Goal: Navigation & Orientation: Find specific page/section

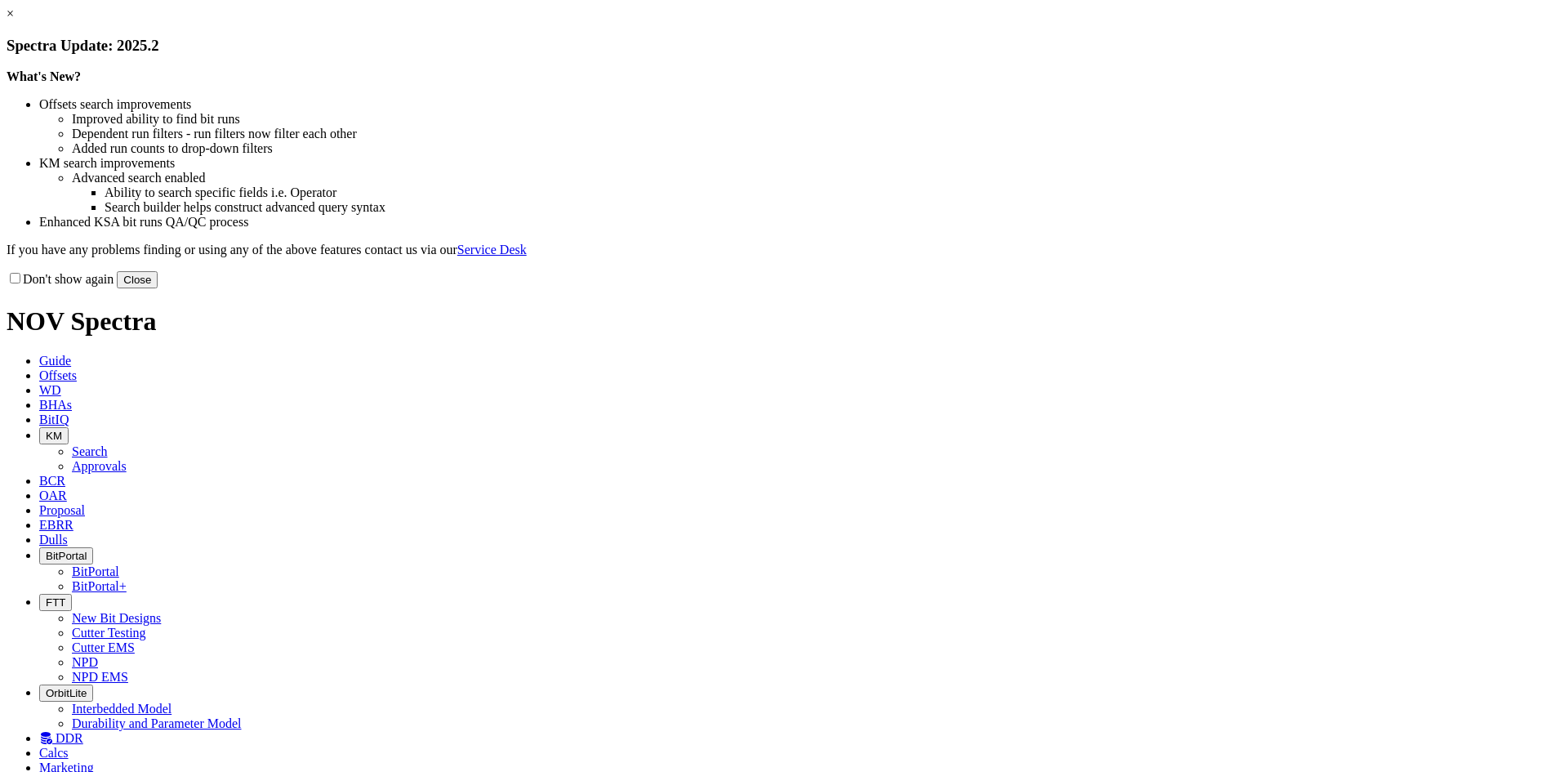
click at [1110, 289] on div "Don't show again Close" at bounding box center [784, 280] width 1555 height 18
click at [157, 289] on button "Close" at bounding box center [138, 280] width 41 height 17
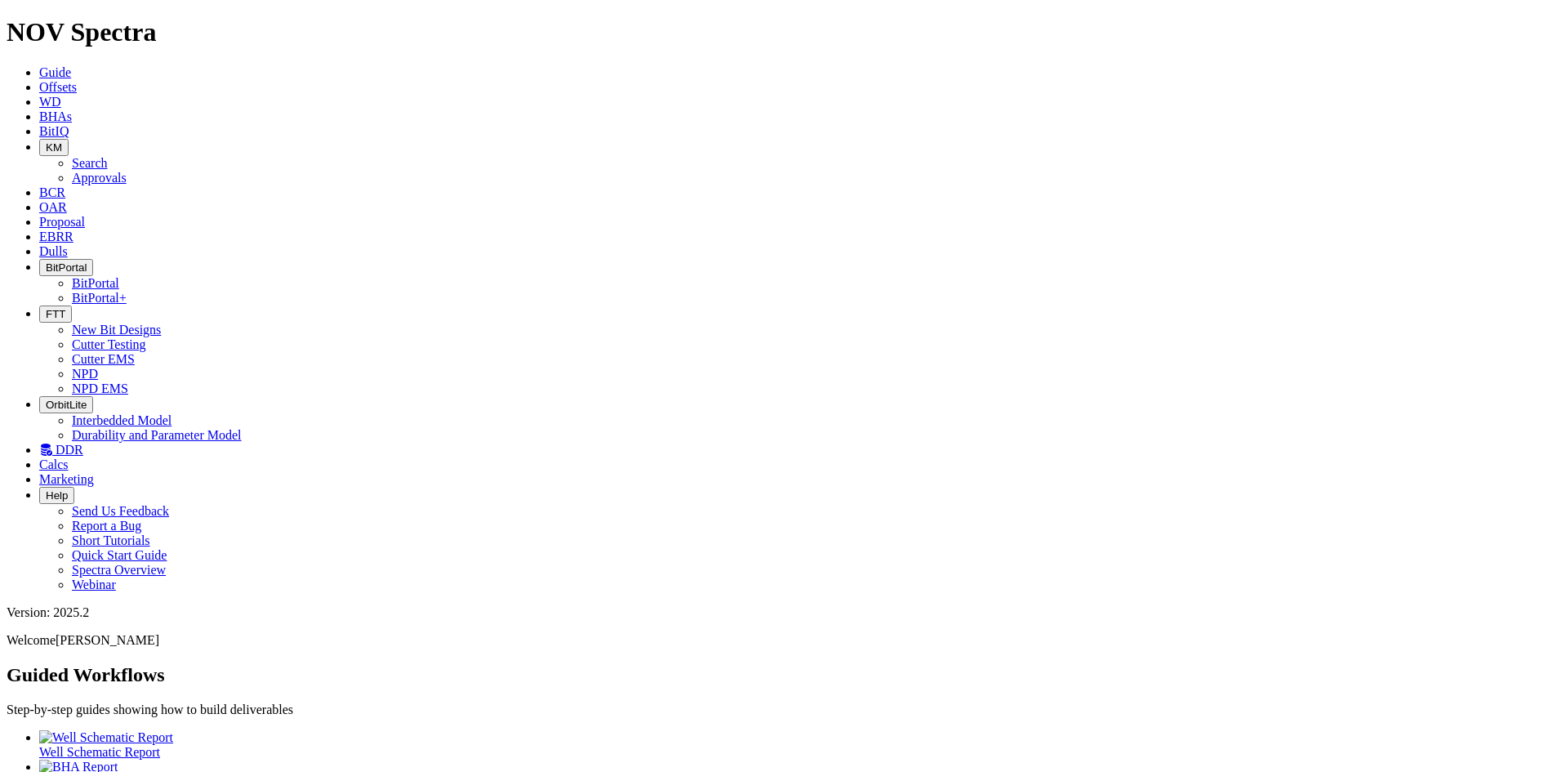
click at [65, 308] on span "FTT" at bounding box center [55, 313] width 20 height 12
click at [146, 337] on link "Cutter Testing" at bounding box center [109, 344] width 74 height 14
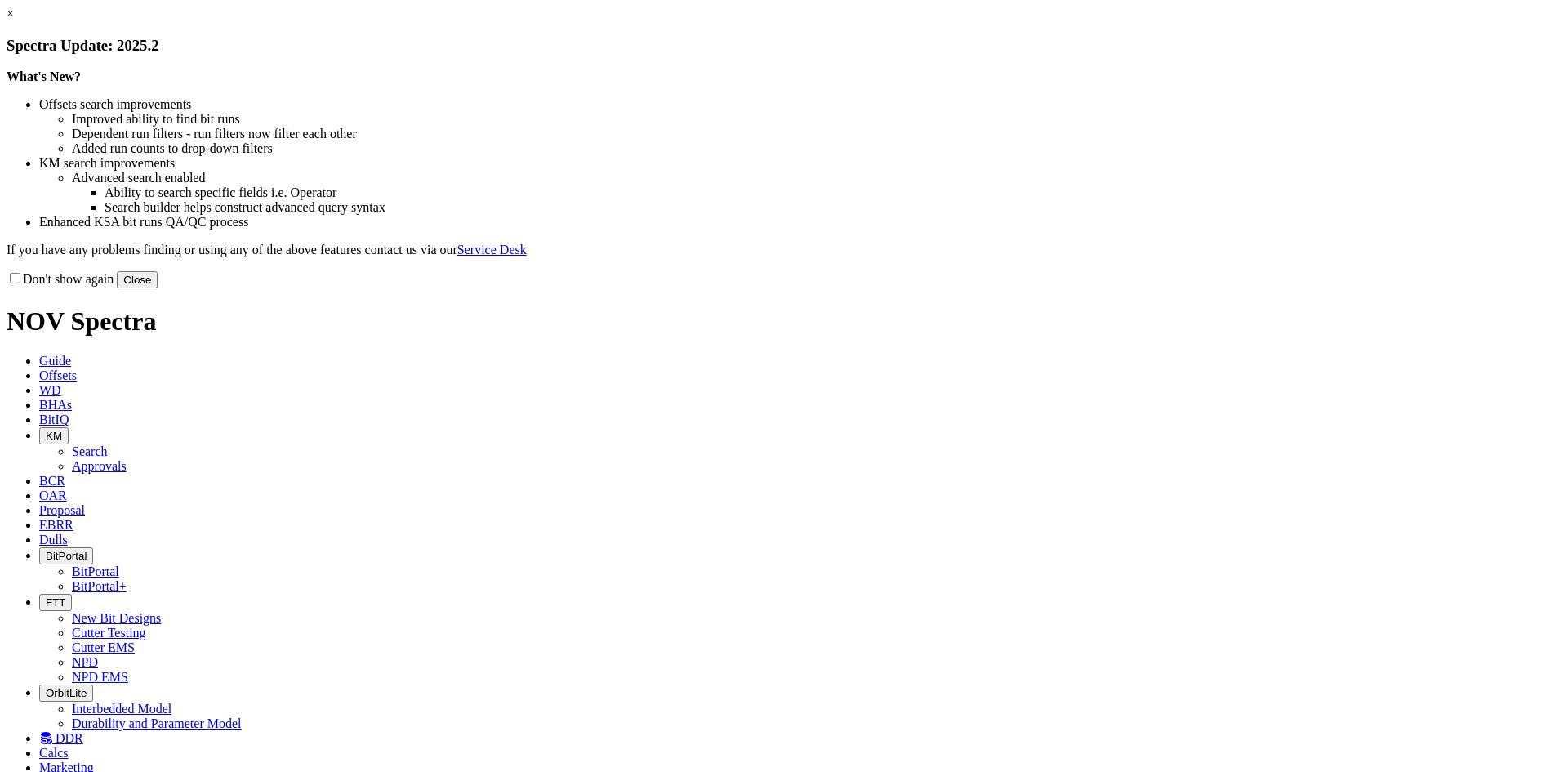
click at [157, 289] on button "Close" at bounding box center [138, 280] width 41 height 17
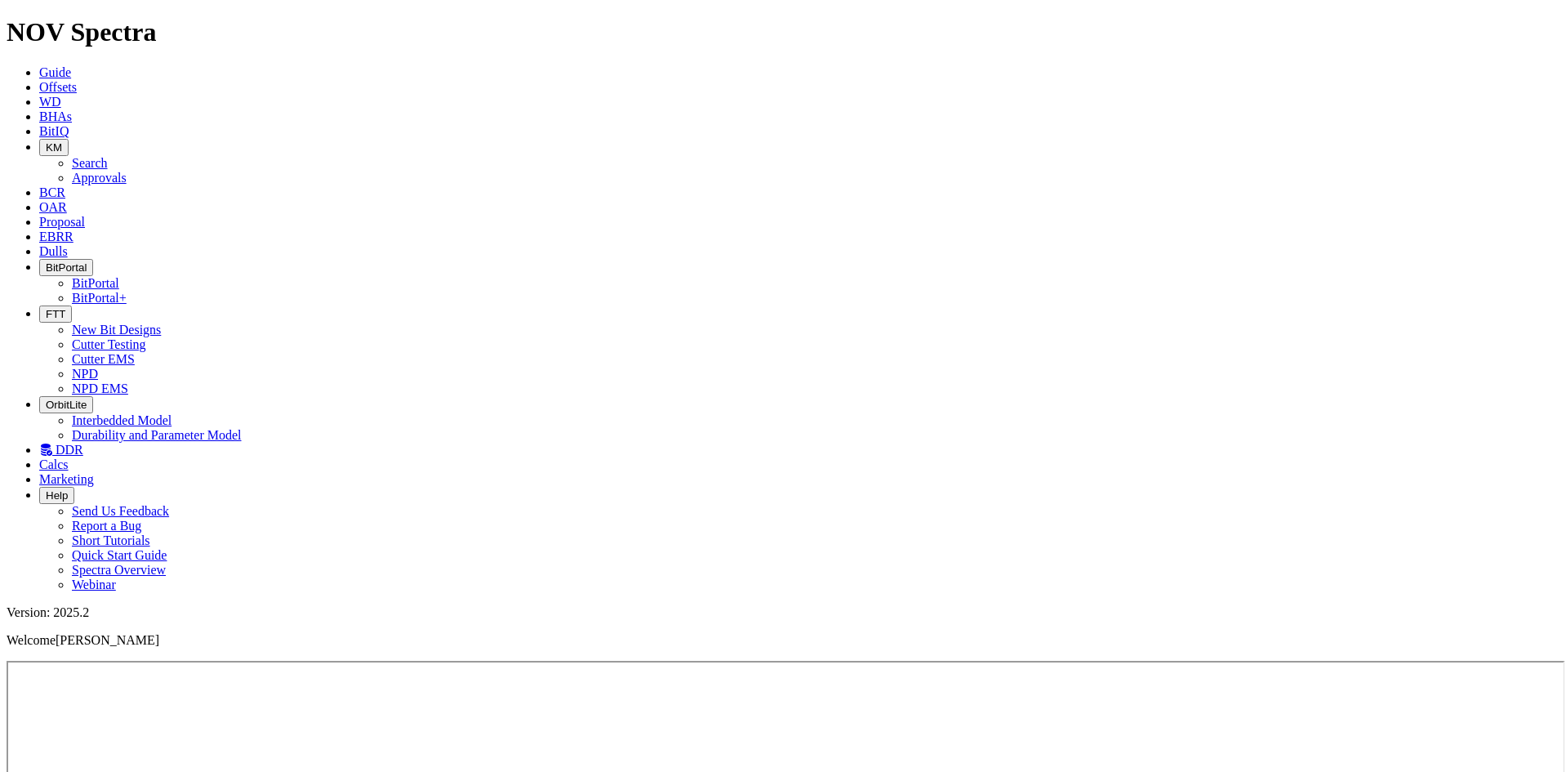
click at [87, 261] on span "BitPortal" at bounding box center [66, 267] width 41 height 12
click at [120, 276] on link "BitPortal" at bounding box center [95, 283] width 47 height 14
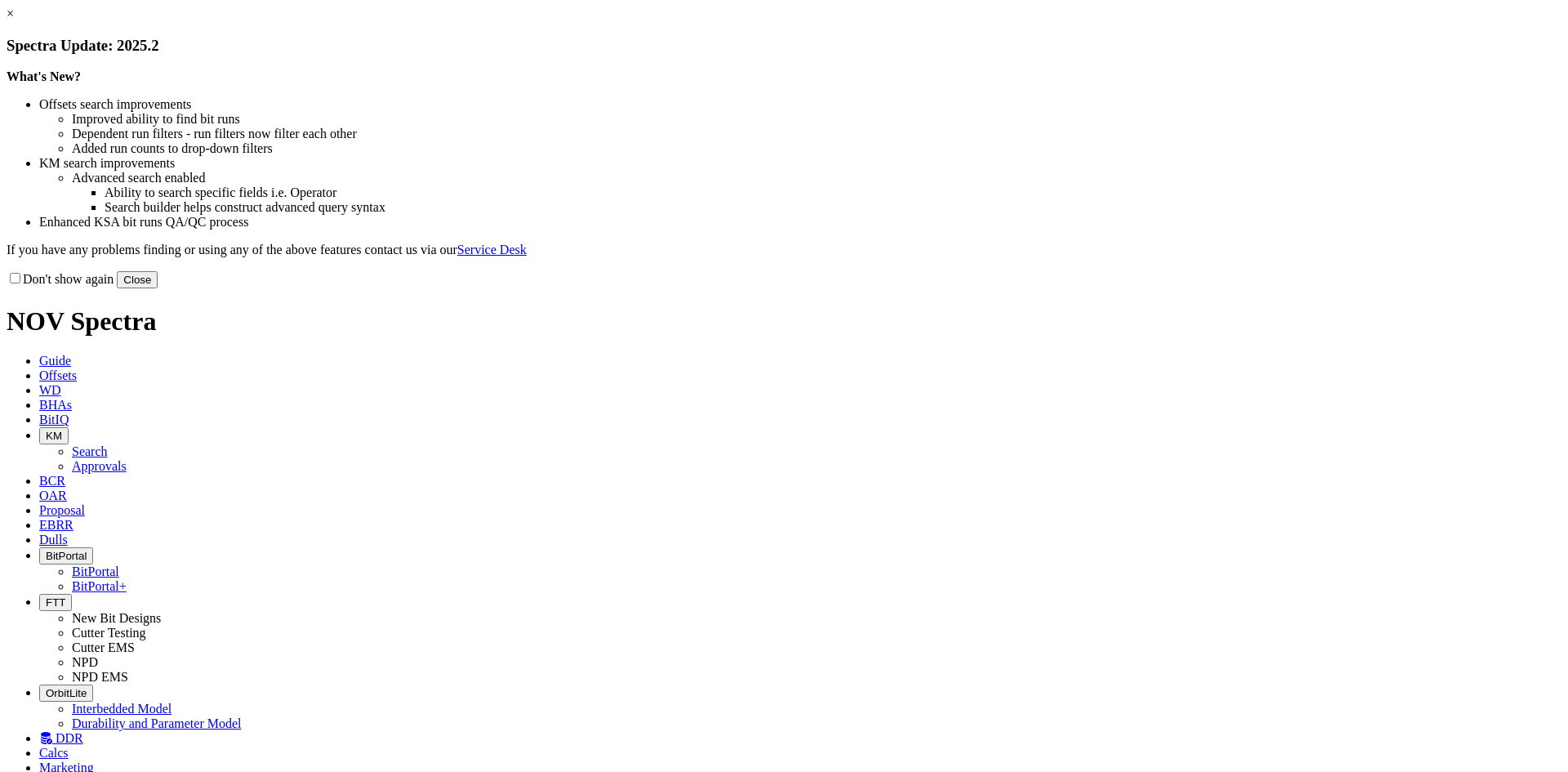
click at [157, 289] on button "Close" at bounding box center [138, 280] width 41 height 17
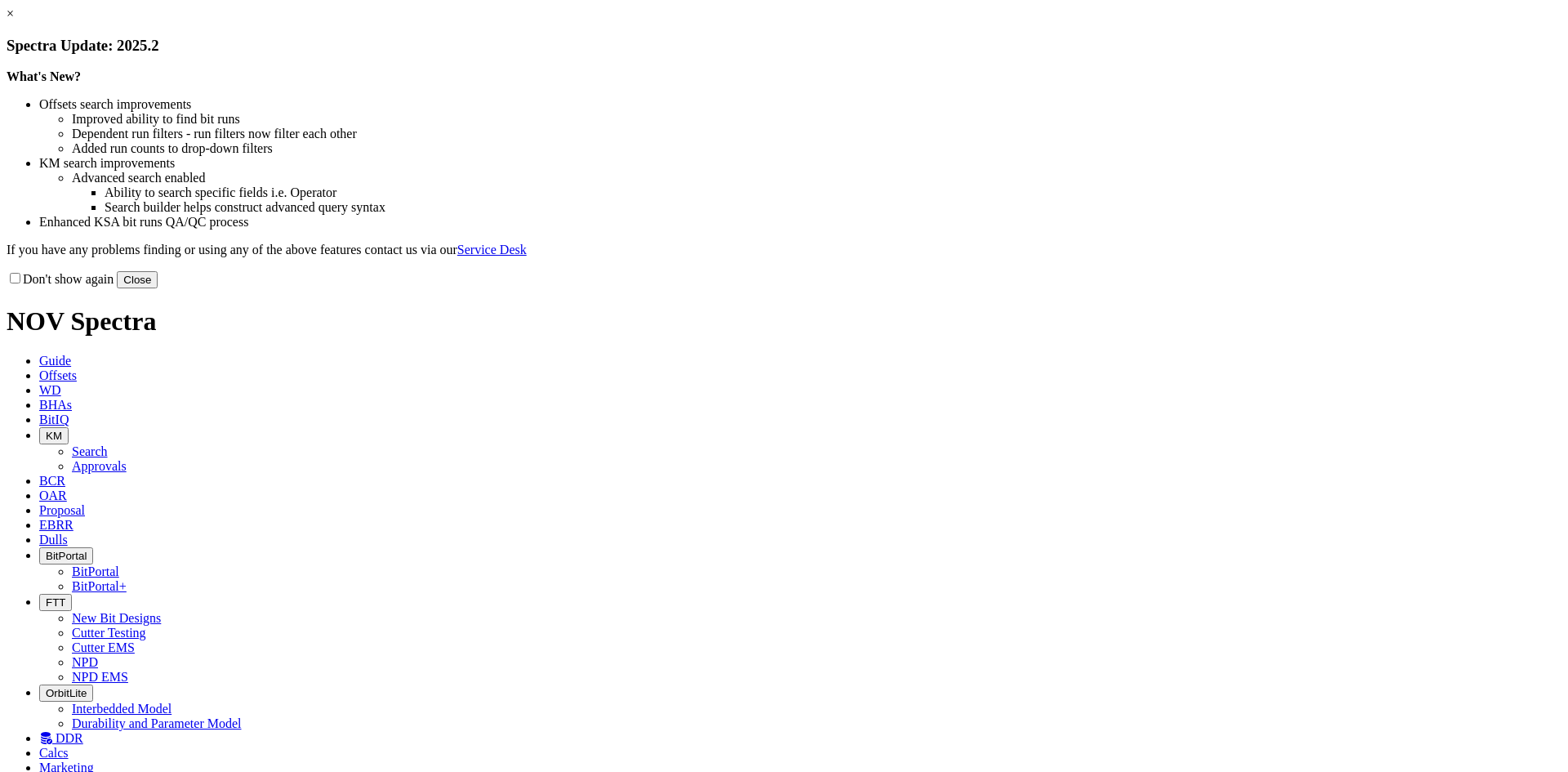
click at [157, 289] on button "Close" at bounding box center [138, 280] width 41 height 17
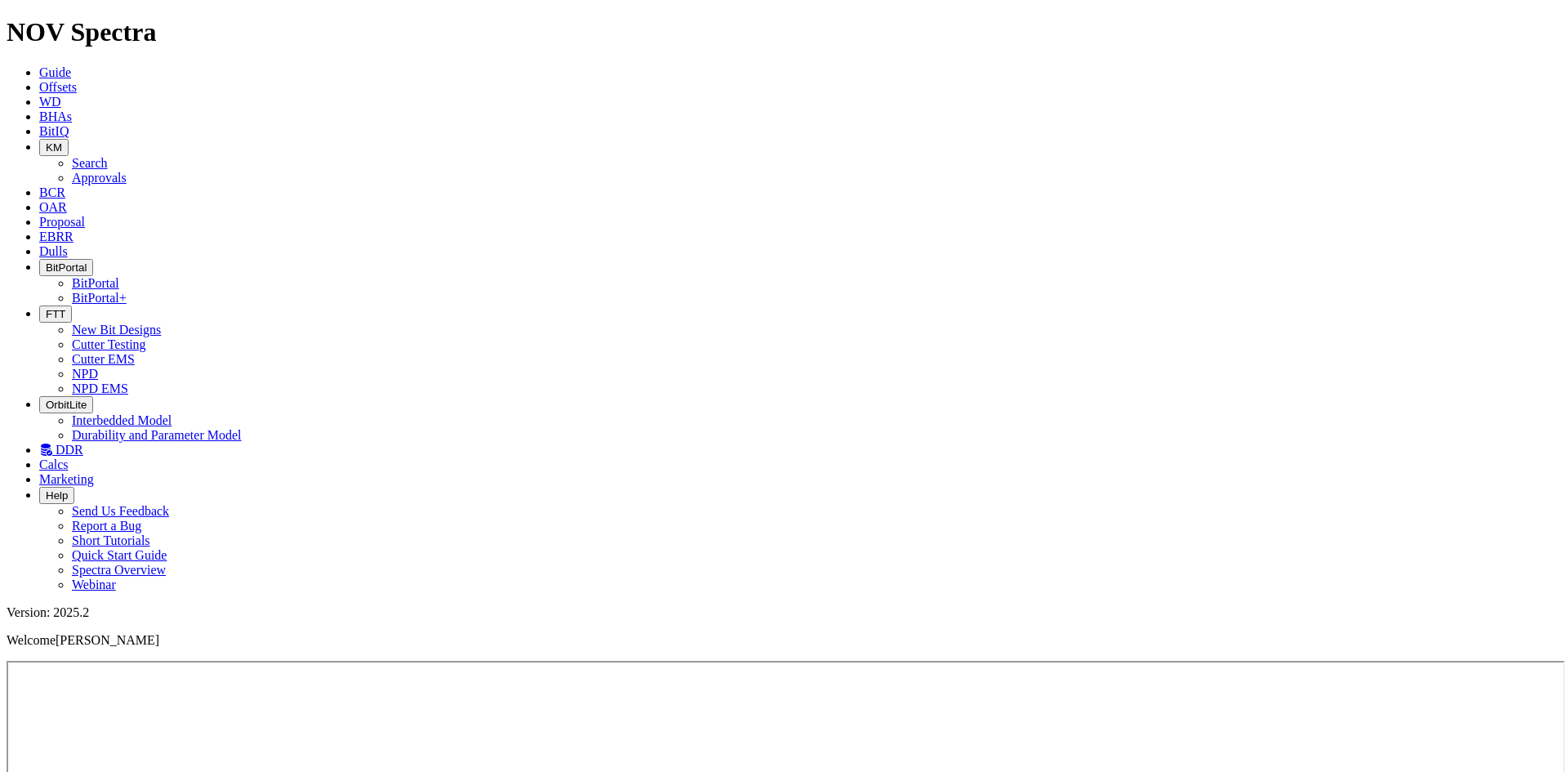
click at [45, 308] on icon "button" at bounding box center [45, 313] width 0 height 12
click at [98, 367] on link "NPD" at bounding box center [85, 374] width 26 height 14
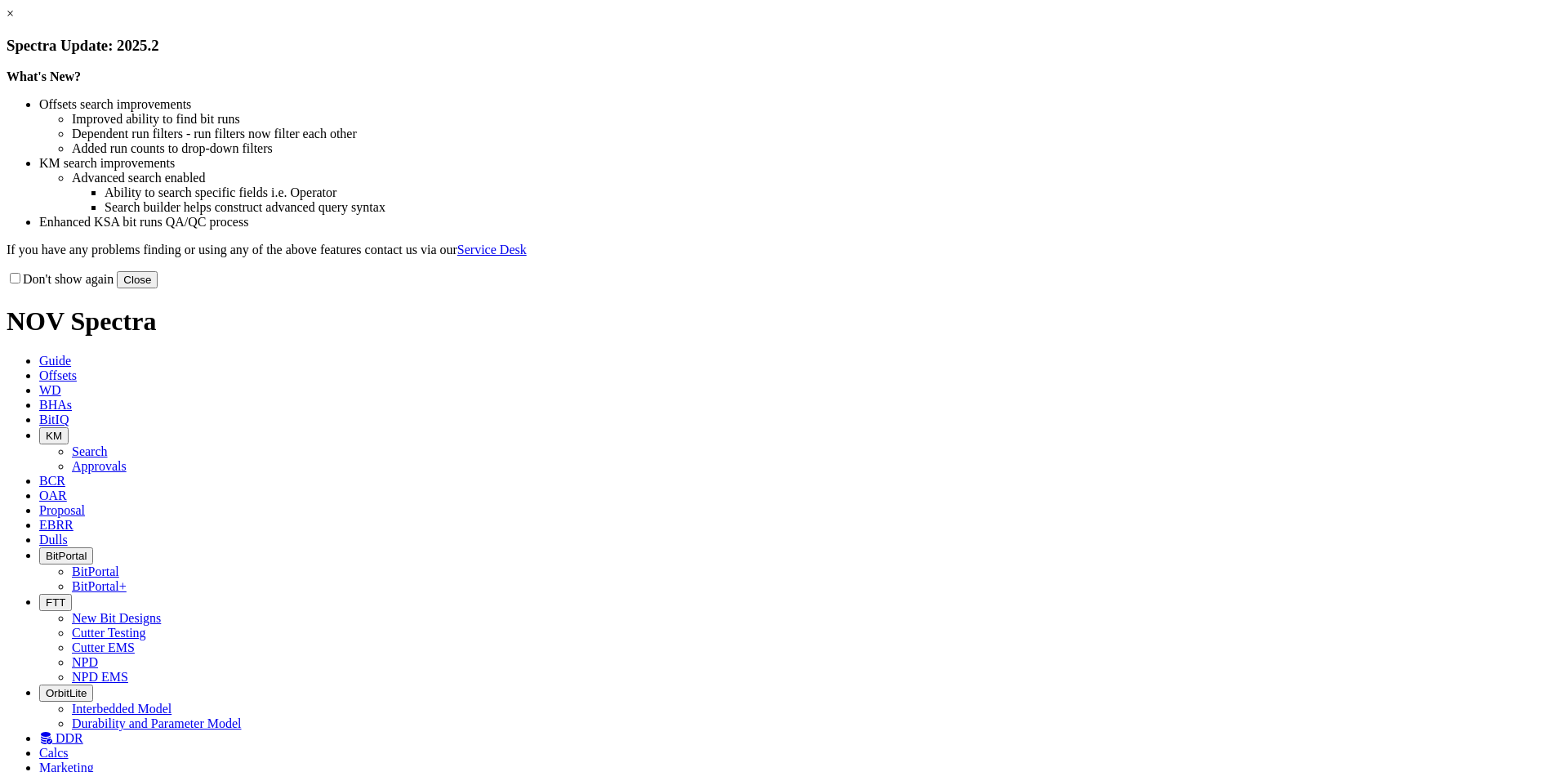
click at [157, 289] on button "Close" at bounding box center [138, 280] width 41 height 17
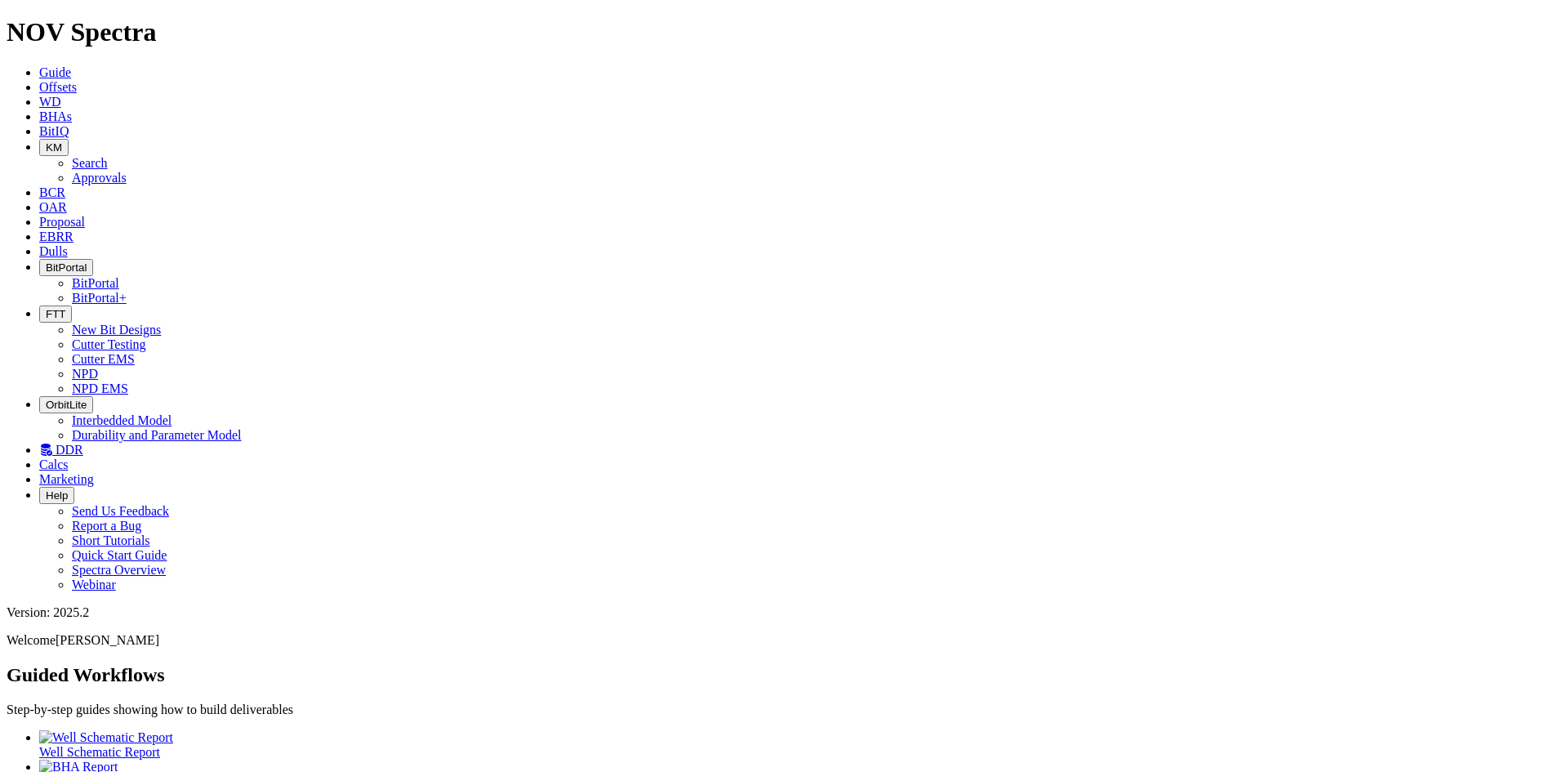
click at [83, 443] on link "DDR" at bounding box center [61, 450] width 44 height 14
